Goal: Transaction & Acquisition: Purchase product/service

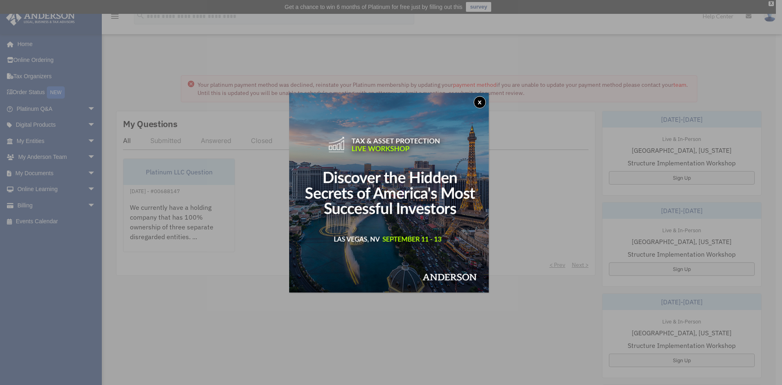
click at [482, 100] on button "x" at bounding box center [480, 102] width 12 height 12
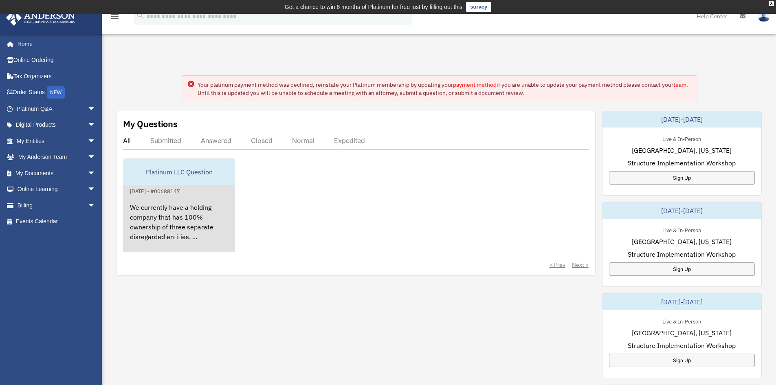
click at [203, 220] on div "We currently have a holding company that has 100% ownership of three separate d…" at bounding box center [178, 228] width 111 height 64
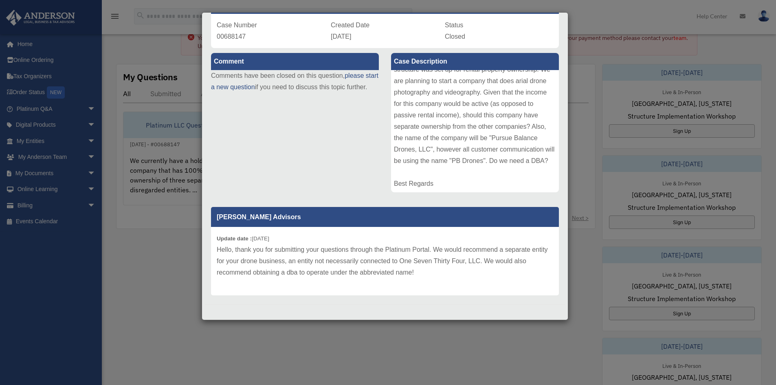
scroll to position [48, 0]
click at [599, 6] on div "Case Detail × Platinum LLC Question Case Number 00688147 Created Date August 2,…" at bounding box center [388, 192] width 776 height 385
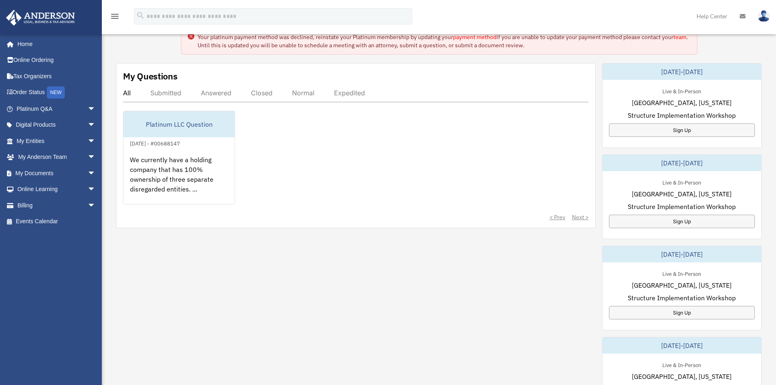
scroll to position [0, 0]
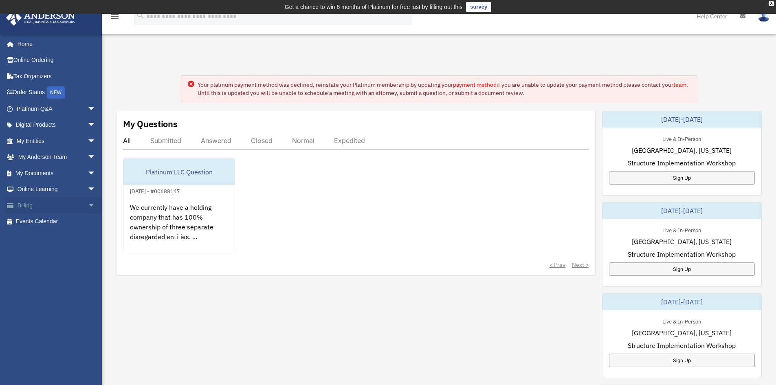
click at [48, 211] on link "Billing arrow_drop_down" at bounding box center [57, 205] width 102 height 16
click at [26, 206] on link "Billing arrow_drop_down" at bounding box center [57, 205] width 102 height 16
click at [88, 205] on span "arrow_drop_down" at bounding box center [96, 205] width 16 height 17
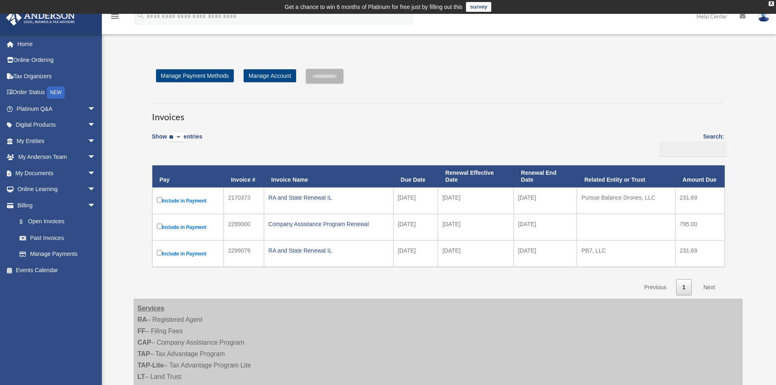
click at [449, 230] on td "[DATE]" at bounding box center [476, 227] width 76 height 26
click at [294, 222] on div "Company Assistance Program Renewal" at bounding box center [328, 223] width 121 height 11
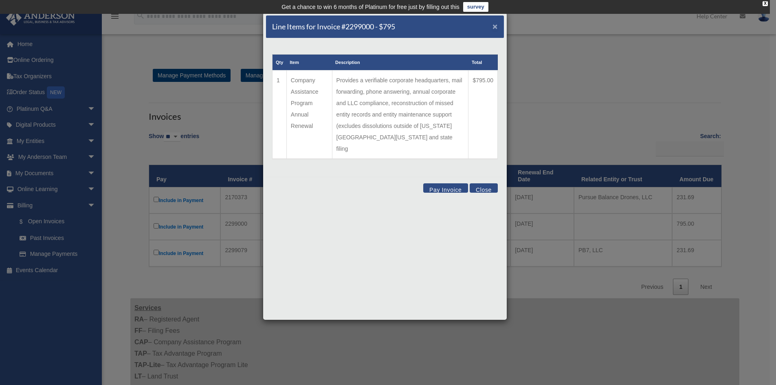
click at [494, 29] on span "×" at bounding box center [494, 26] width 5 height 9
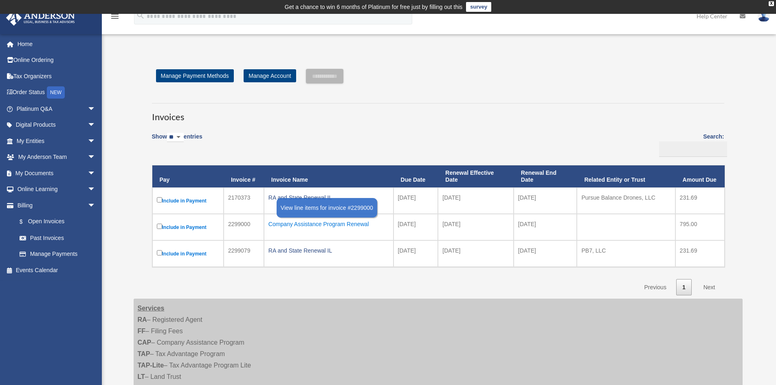
click at [351, 226] on div "Company Assistance Program Renewal" at bounding box center [328, 223] width 121 height 11
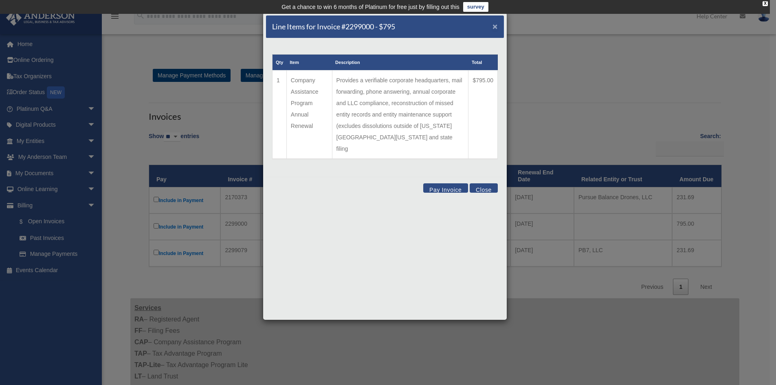
click at [495, 30] on span "×" at bounding box center [494, 26] width 5 height 9
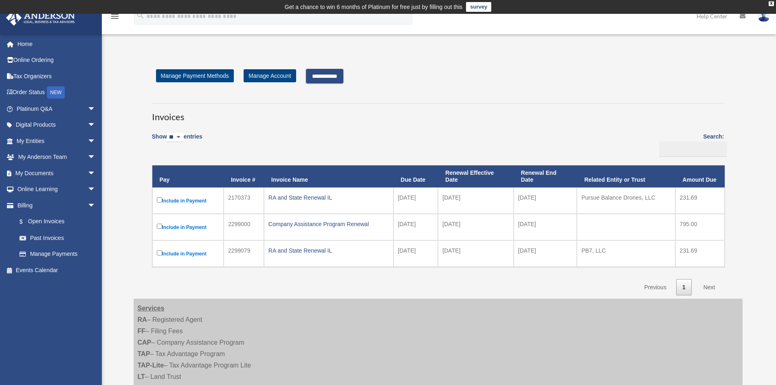
click at [334, 76] on input "**********" at bounding box center [324, 76] width 37 height 15
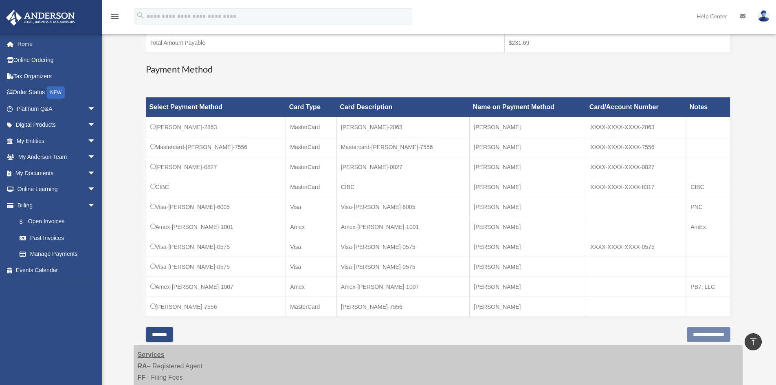
scroll to position [196, 0]
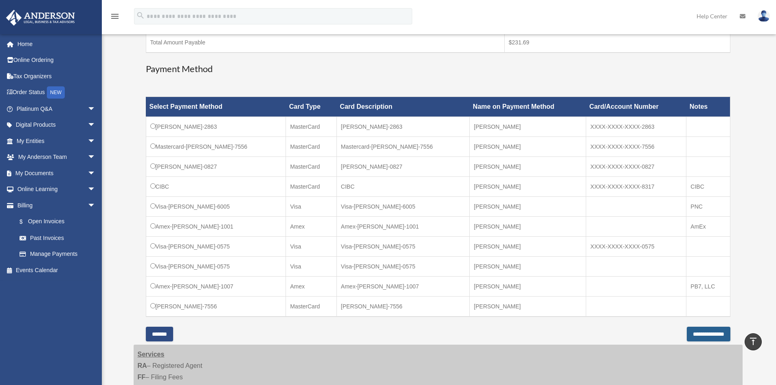
click at [687, 334] on input "**********" at bounding box center [709, 334] width 44 height 15
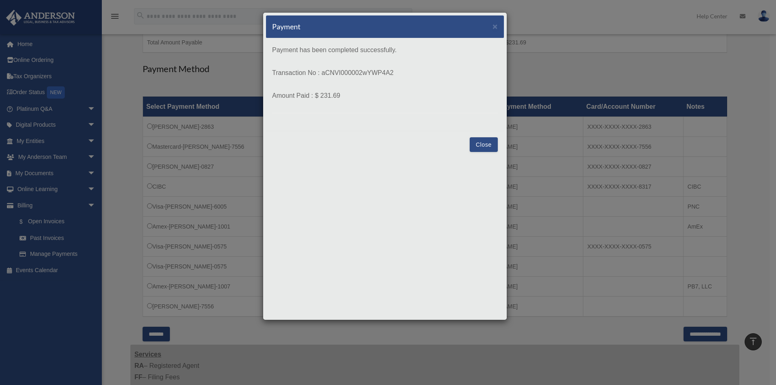
click at [487, 143] on button "Close" at bounding box center [484, 144] width 28 height 15
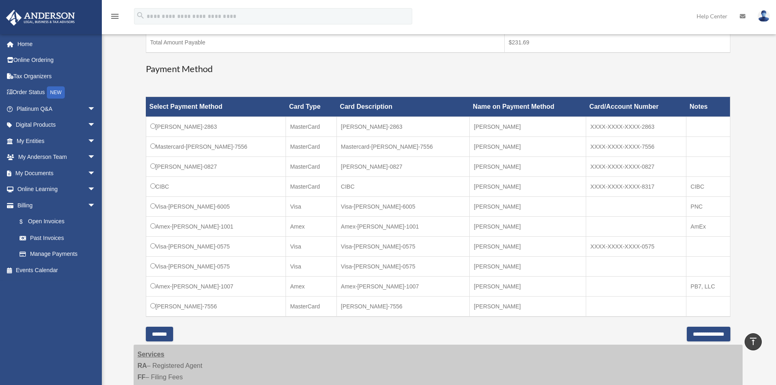
scroll to position [175, 0]
